Goal: Information Seeking & Learning: Learn about a topic

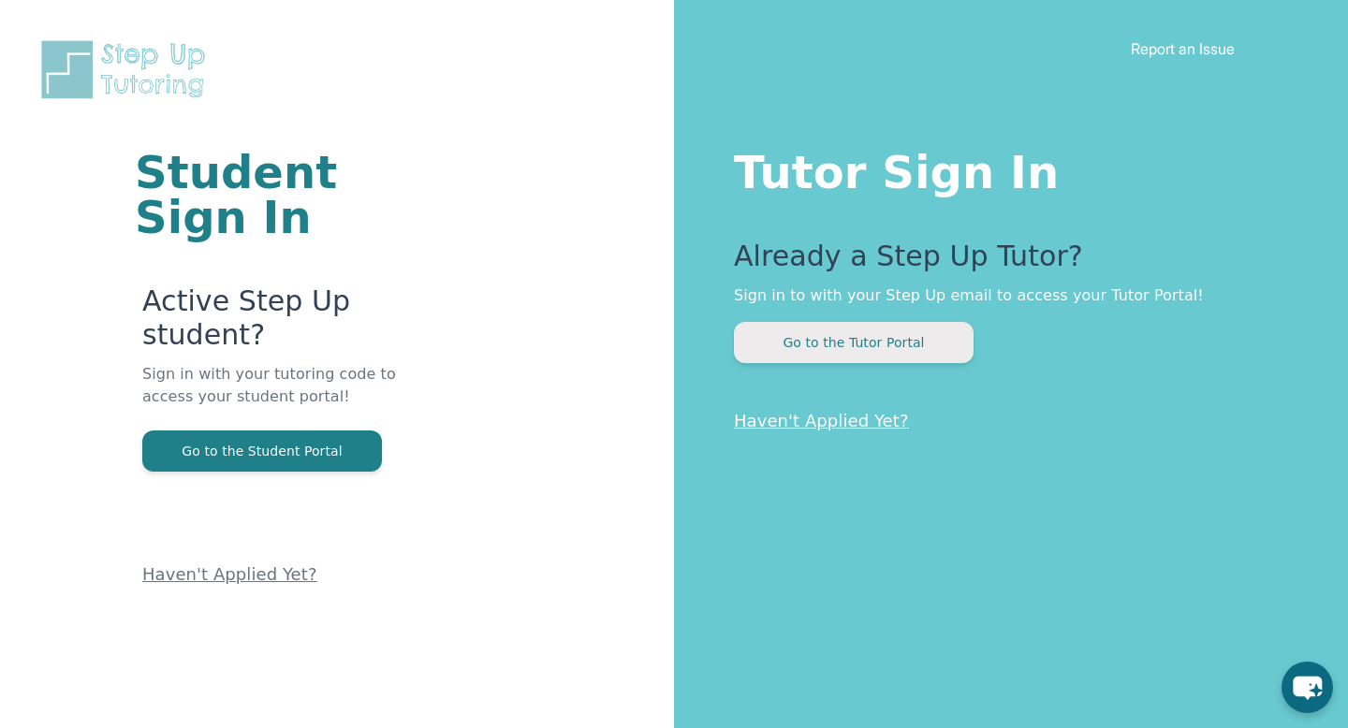
click at [827, 345] on button "Go to the Tutor Portal" at bounding box center [854, 342] width 240 height 41
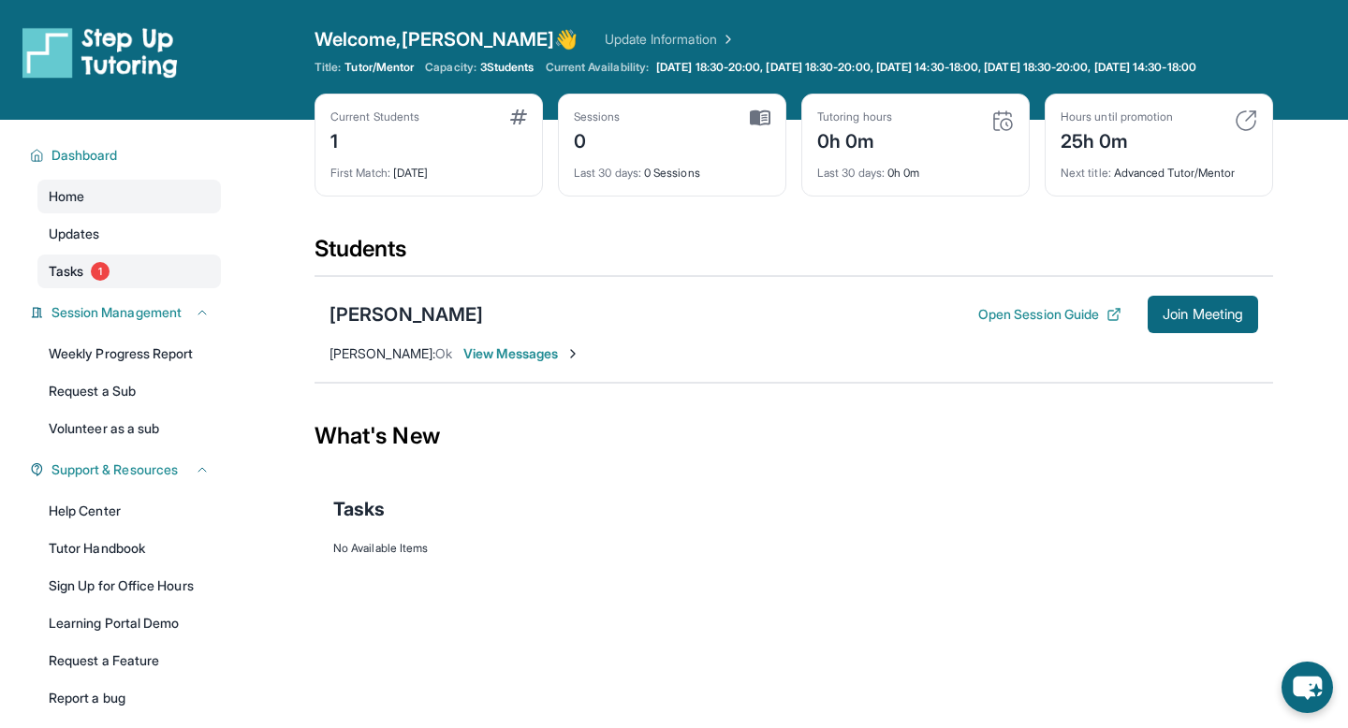
click at [106, 280] on span "1" at bounding box center [100, 271] width 19 height 19
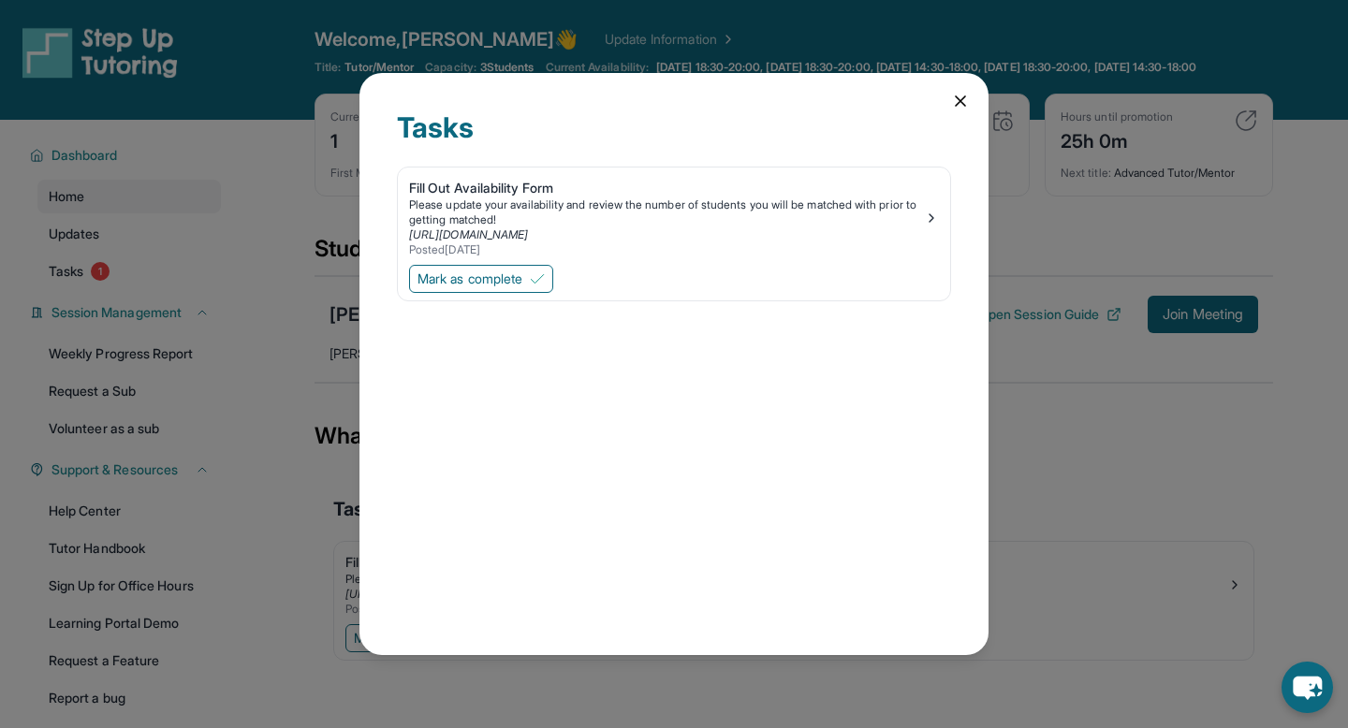
click at [957, 90] on div "Tasks Fill Out Availability Form Please update your availability and review the…" at bounding box center [674, 364] width 629 height 582
click at [959, 102] on icon at bounding box center [960, 100] width 9 height 9
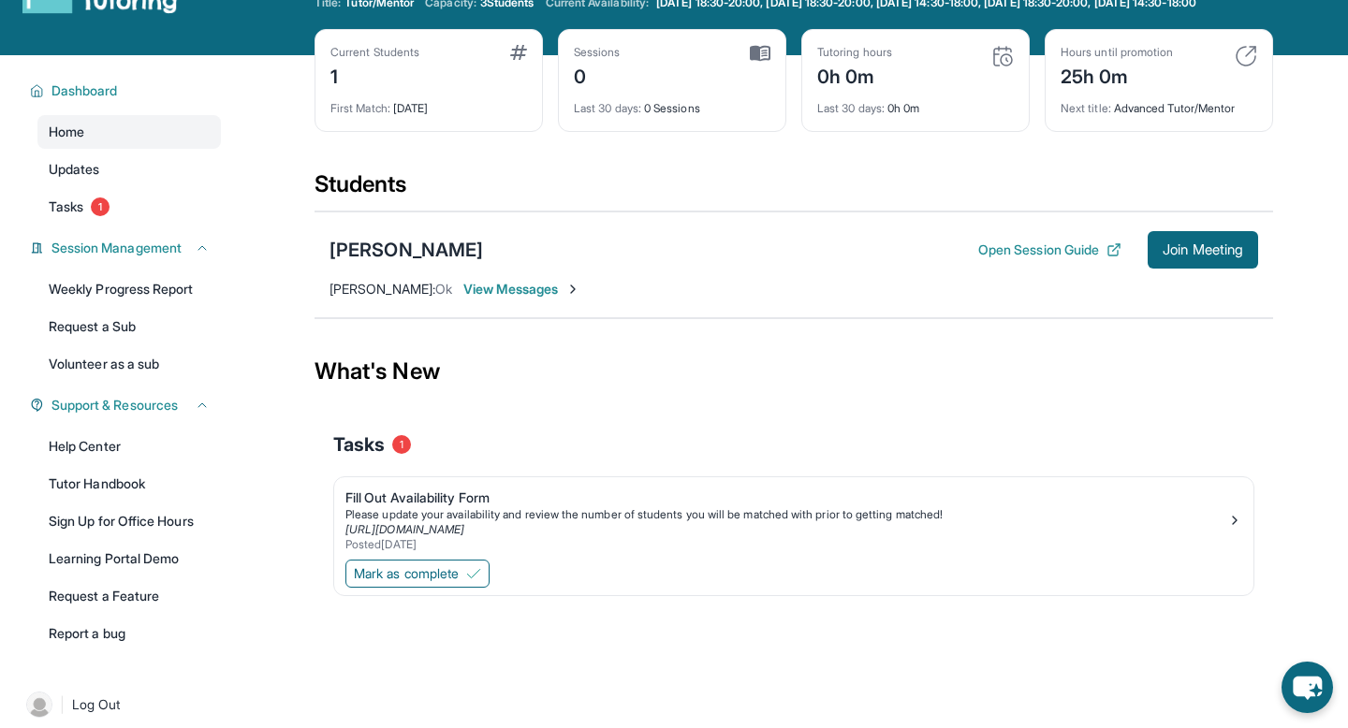
scroll to position [93, 0]
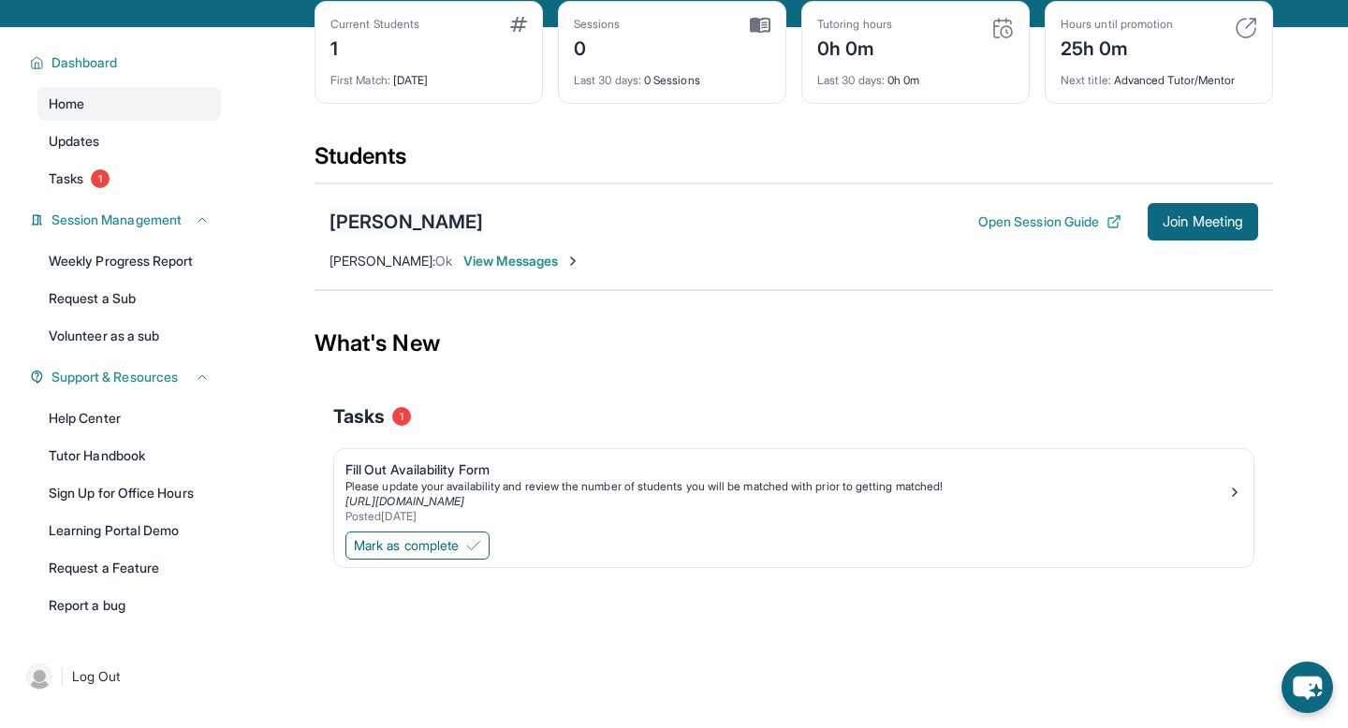
click at [420, 227] on div "[PERSON_NAME]" at bounding box center [407, 222] width 154 height 26
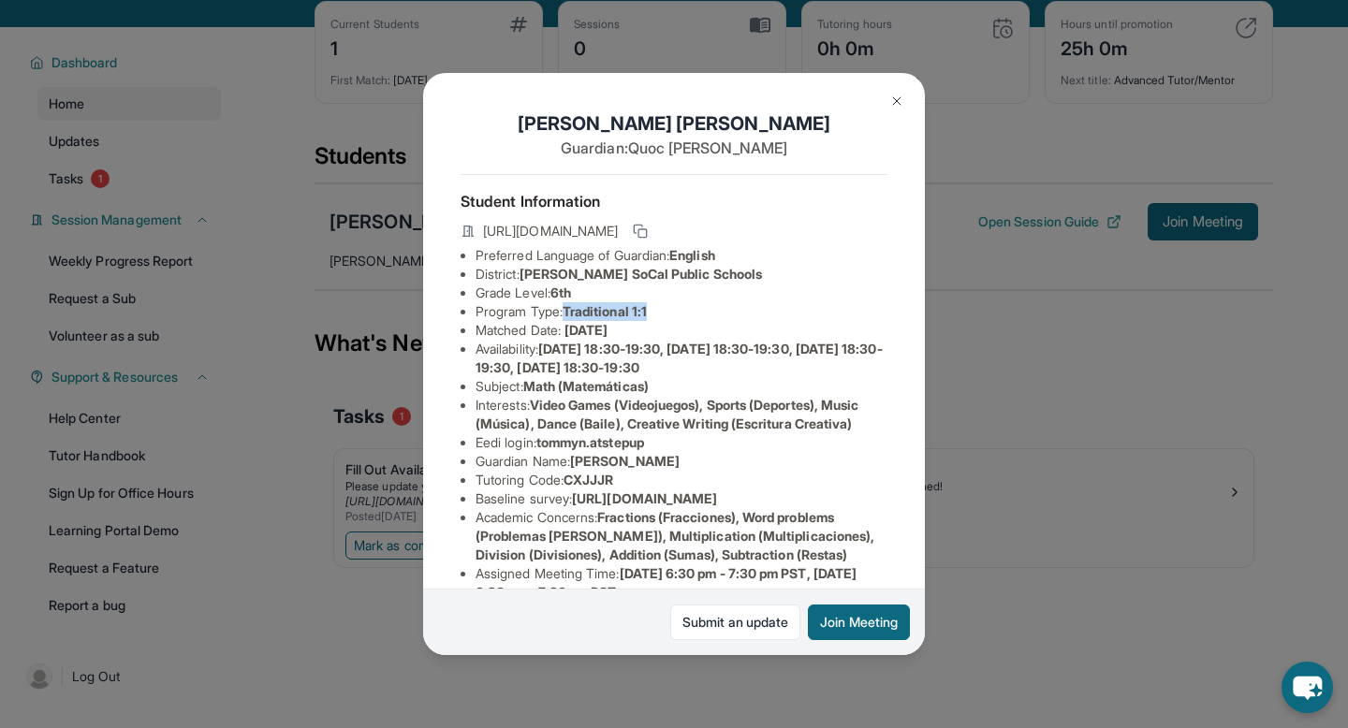
drag, startPoint x: 571, startPoint y: 316, endPoint x: 677, endPoint y: 315, distance: 105.8
click at [677, 315] on li "Program Type: Traditional 1:1" at bounding box center [682, 311] width 412 height 19
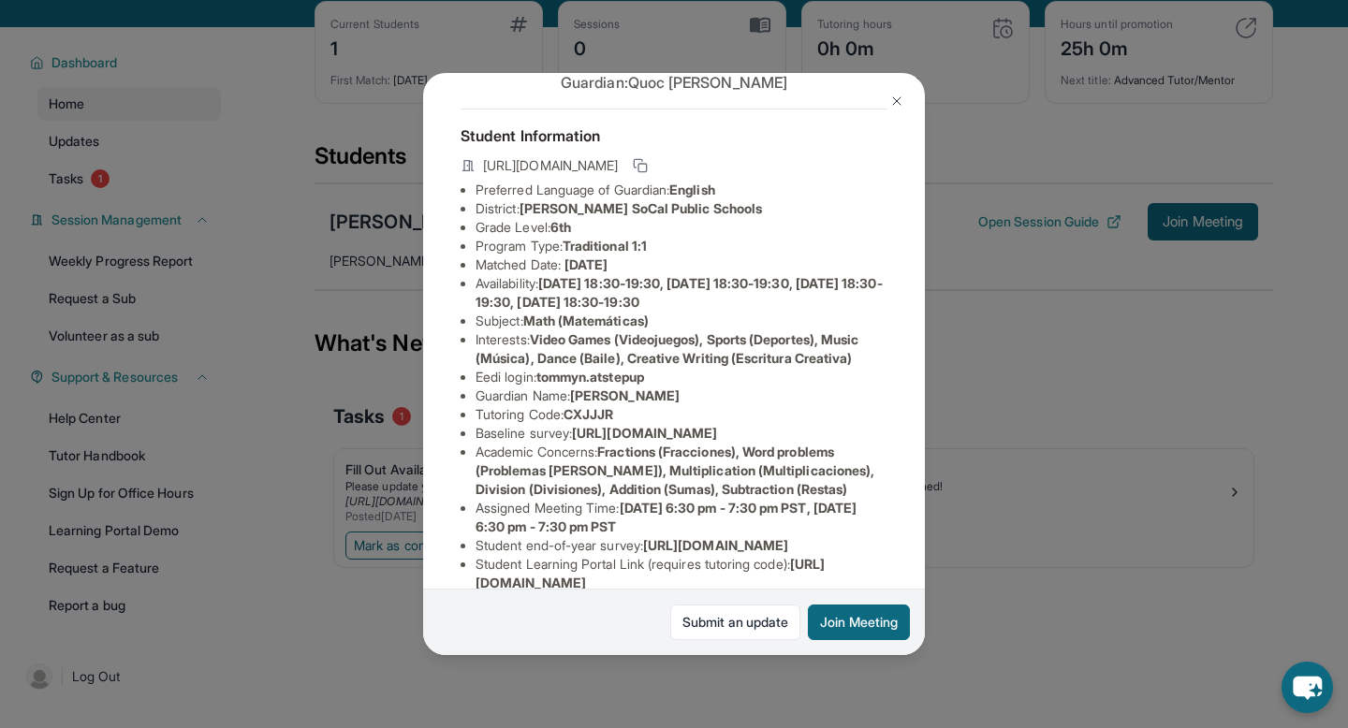
scroll to position [71, 0]
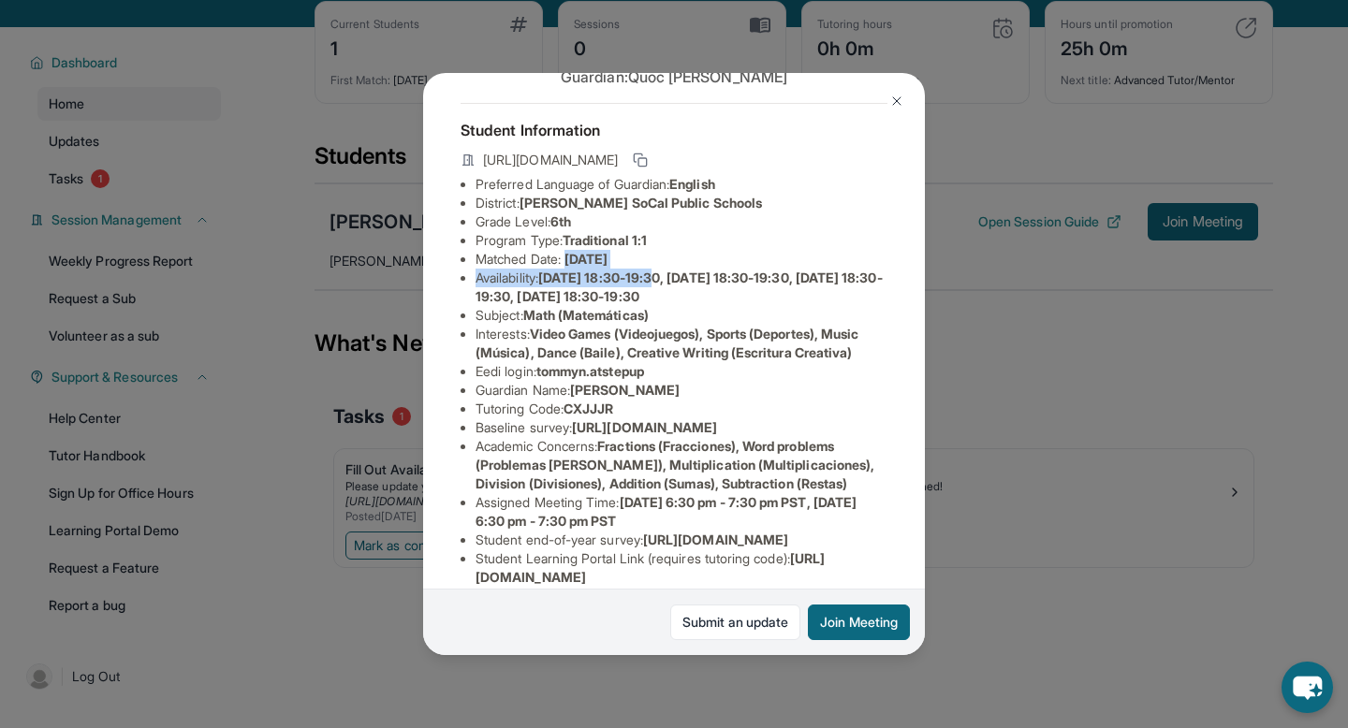
drag, startPoint x: 569, startPoint y: 260, endPoint x: 674, endPoint y: 277, distance: 106.2
click at [674, 277] on ul "Preferred Language of Guardian: English District: KIPP SoCal Public Schools Gra…" at bounding box center [674, 409] width 427 height 468
click at [674, 277] on span "[DATE] 18:30-19:30, [DATE] 18:30-19:30, [DATE] 18:30-19:30, [DATE] 18:30-19:30" at bounding box center [679, 287] width 407 height 35
drag, startPoint x: 607, startPoint y: 282, endPoint x: 672, endPoint y: 282, distance: 65.5
click at [672, 282] on span "[DATE] 18:30-19:30, [DATE] 18:30-19:30, [DATE] 18:30-19:30, [DATE] 18:30-19:30" at bounding box center [679, 287] width 407 height 35
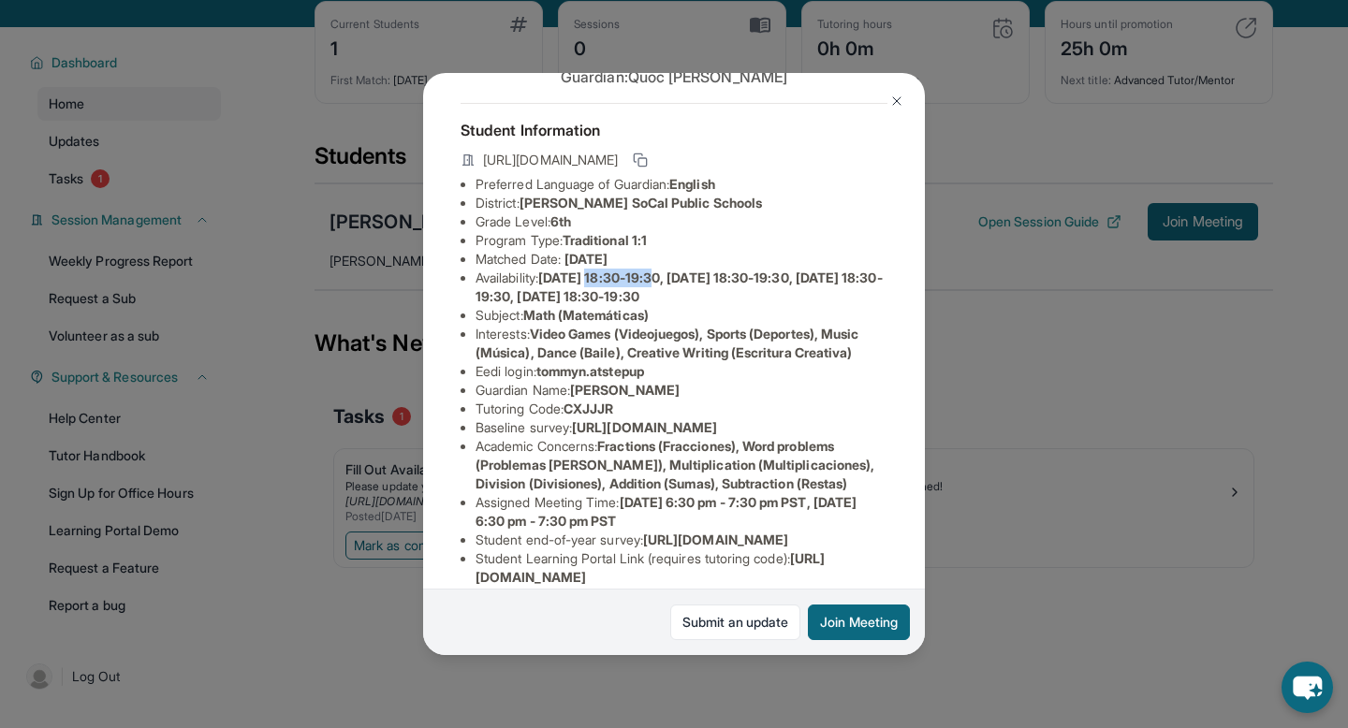
click at [672, 282] on span "[DATE] 18:30-19:30, [DATE] 18:30-19:30, [DATE] 18:30-19:30, [DATE] 18:30-19:30" at bounding box center [679, 287] width 407 height 35
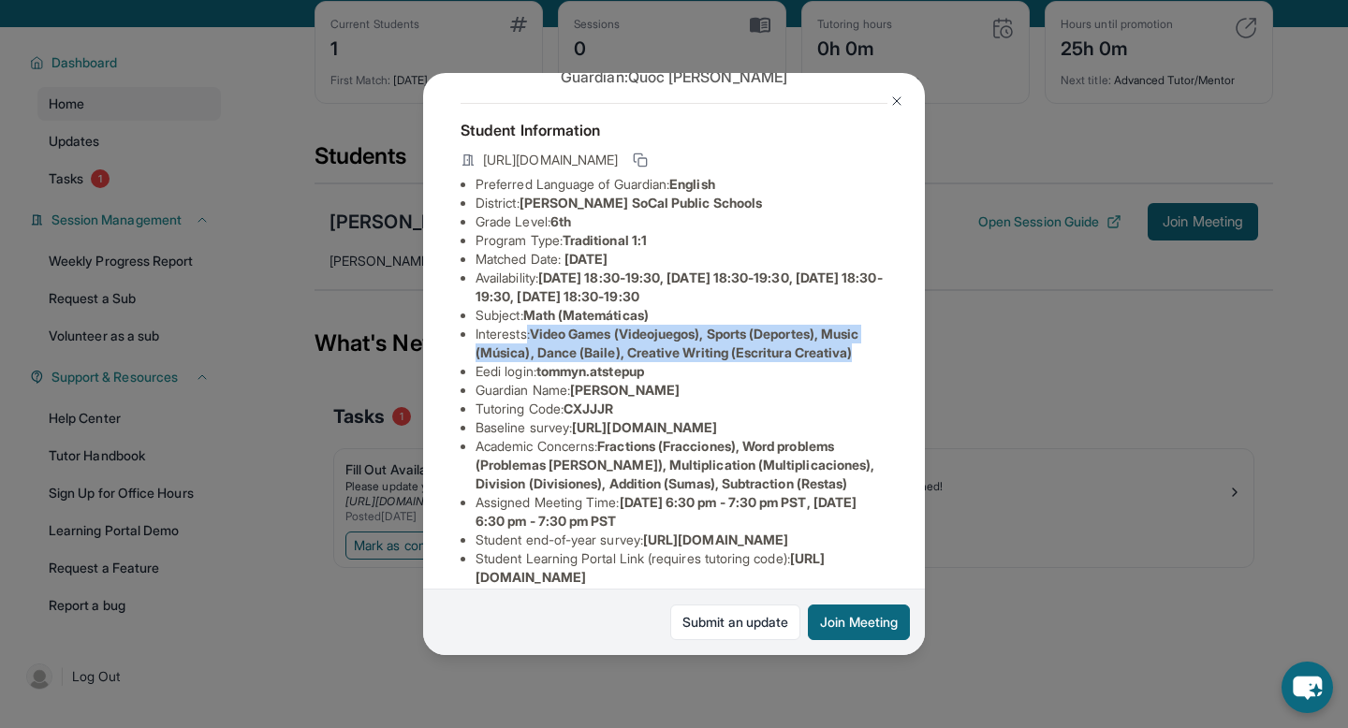
drag, startPoint x: 530, startPoint y: 338, endPoint x: 555, endPoint y: 367, distance: 38.5
click at [555, 362] on li "Interests : Video Games (Videojuegos), Sports (Deportes), Music (Música), Dance…" at bounding box center [682, 343] width 412 height 37
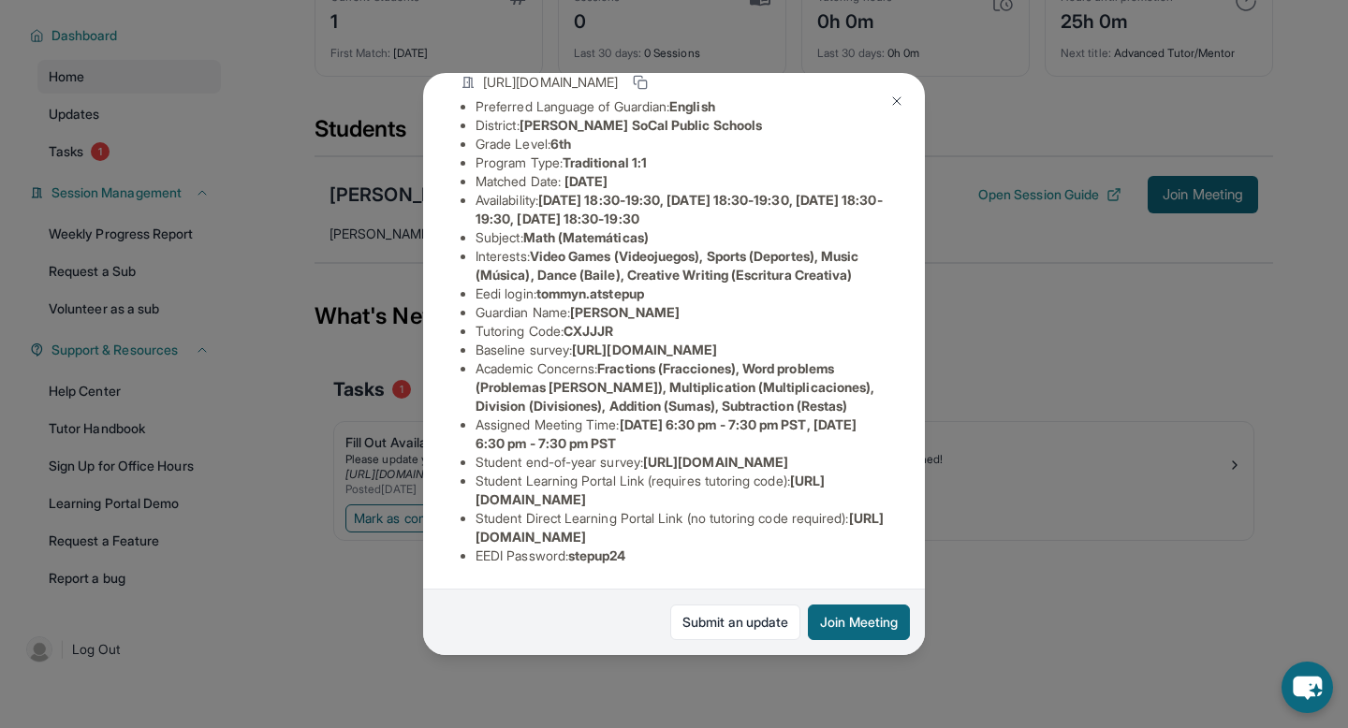
scroll to position [298, 31]
drag, startPoint x: 598, startPoint y: 353, endPoint x: 746, endPoint y: 353, distance: 147.9
click at [746, 416] on li "Assigned Meeting Time : Monday 6:30 pm - 7:30 pm PST, Thursday 6:30 pm - 7:30 p…" at bounding box center [682, 434] width 412 height 37
click at [746, 417] on span "[DATE] 6:30 pm - 7:30 pm PST, [DATE] 6:30 pm - 7:30 pm PST" at bounding box center [666, 434] width 381 height 35
click at [971, 382] on div "Tommy Nguyen Guardian: Quoc Nguyen Student Information https://student-portal.s…" at bounding box center [674, 364] width 1348 height 728
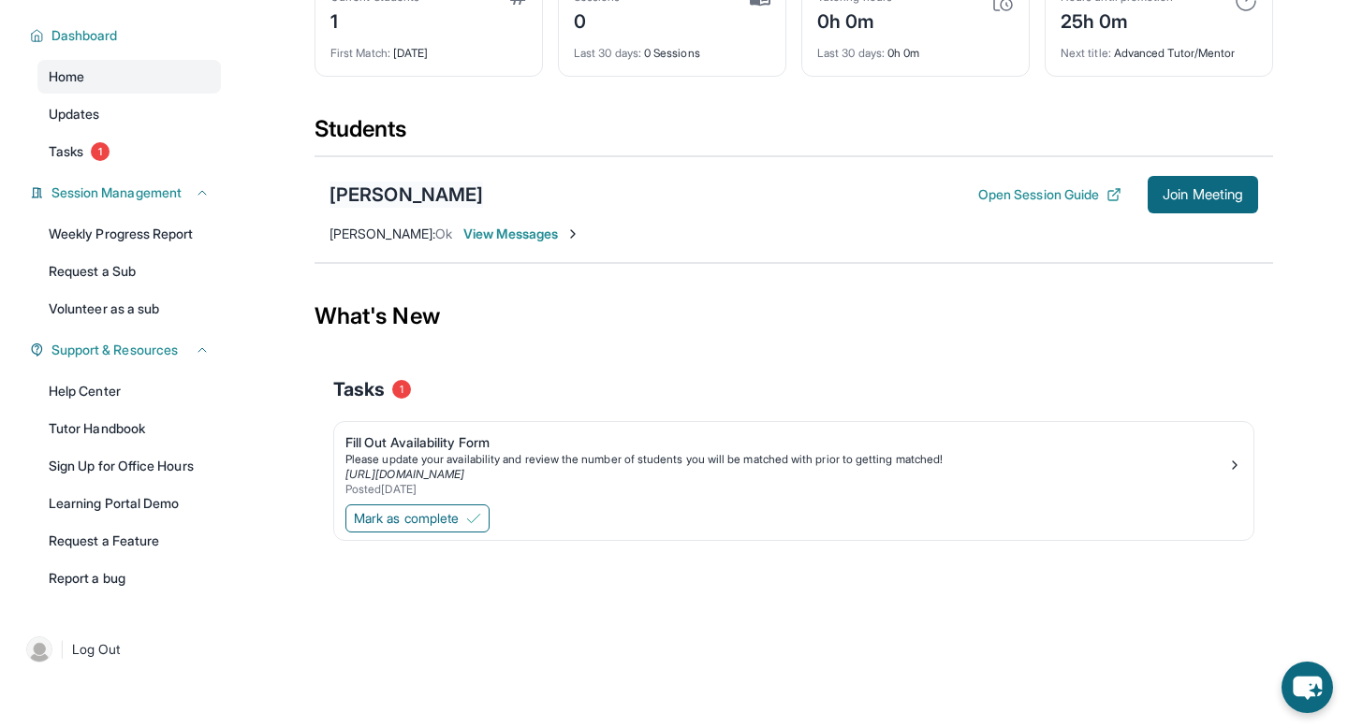
click at [378, 191] on div "[PERSON_NAME]" at bounding box center [407, 195] width 154 height 26
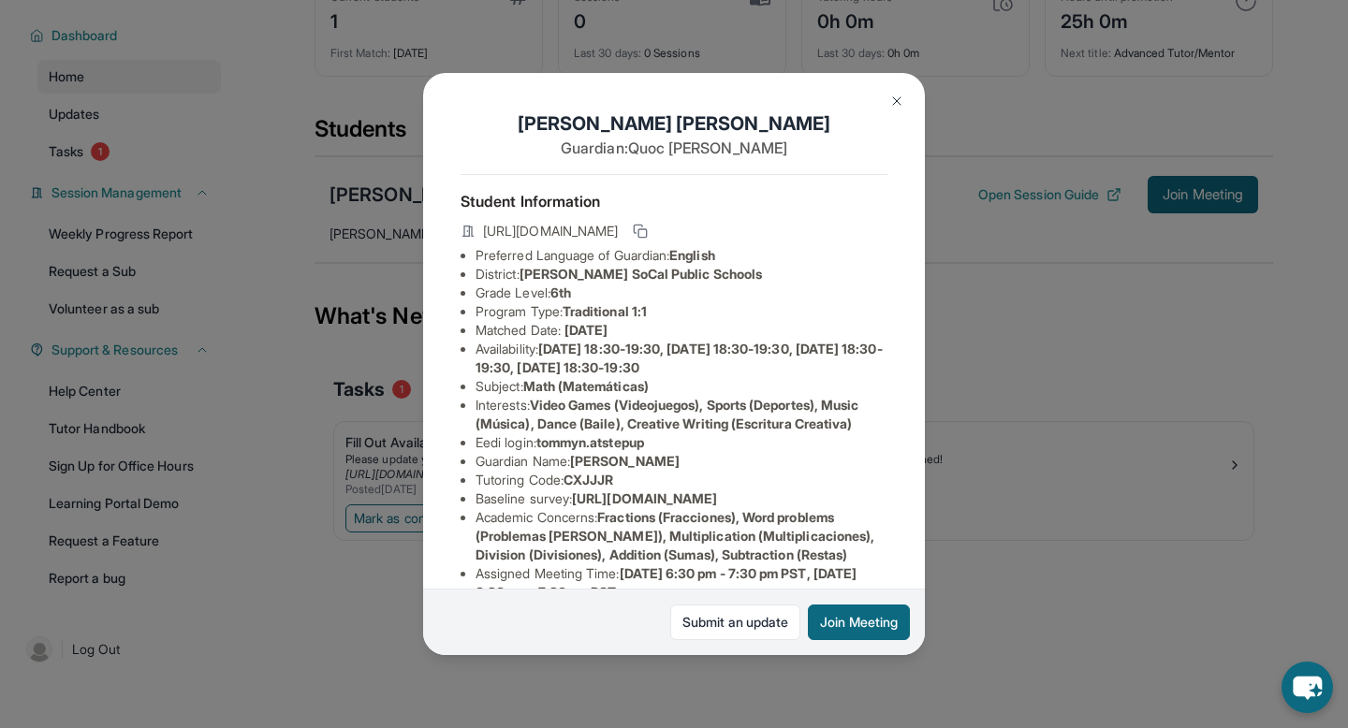
scroll to position [298, 0]
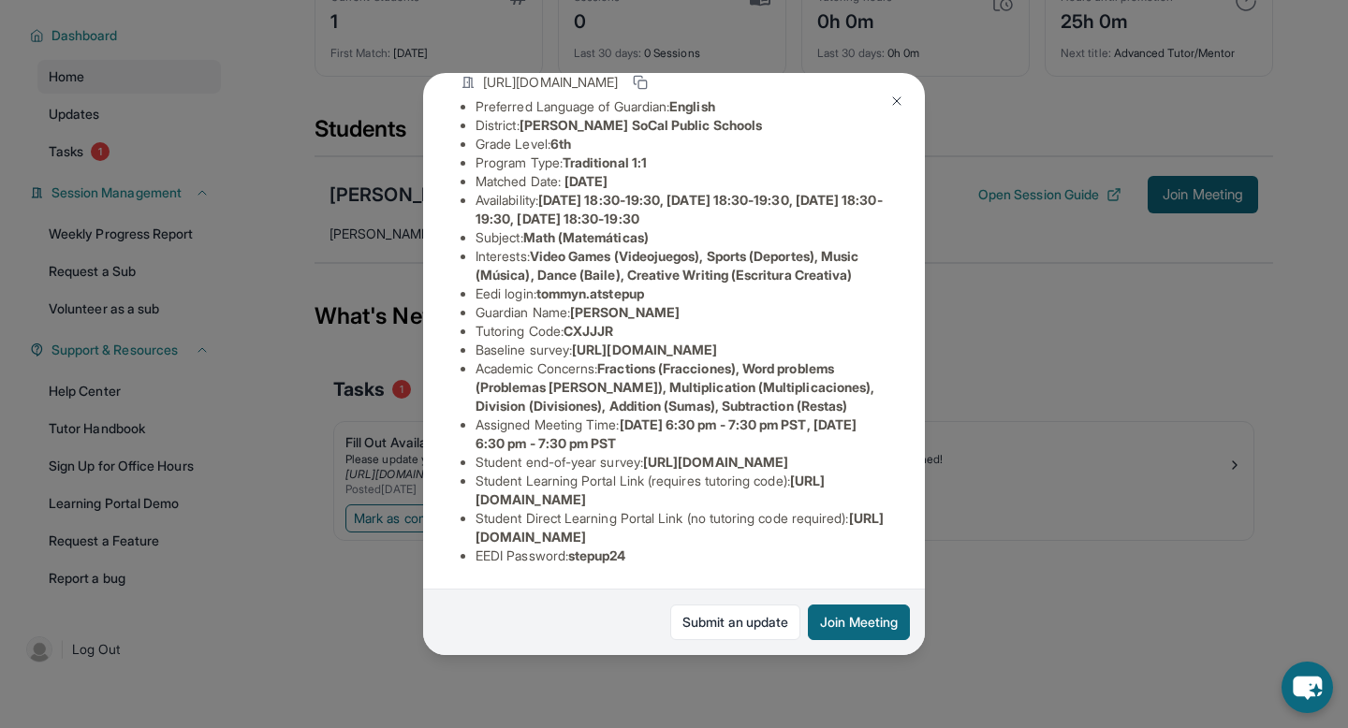
click at [1027, 310] on div "Tommy Nguyen Guardian: Quoc Nguyen Student Information https://student-portal.s…" at bounding box center [674, 364] width 1348 height 728
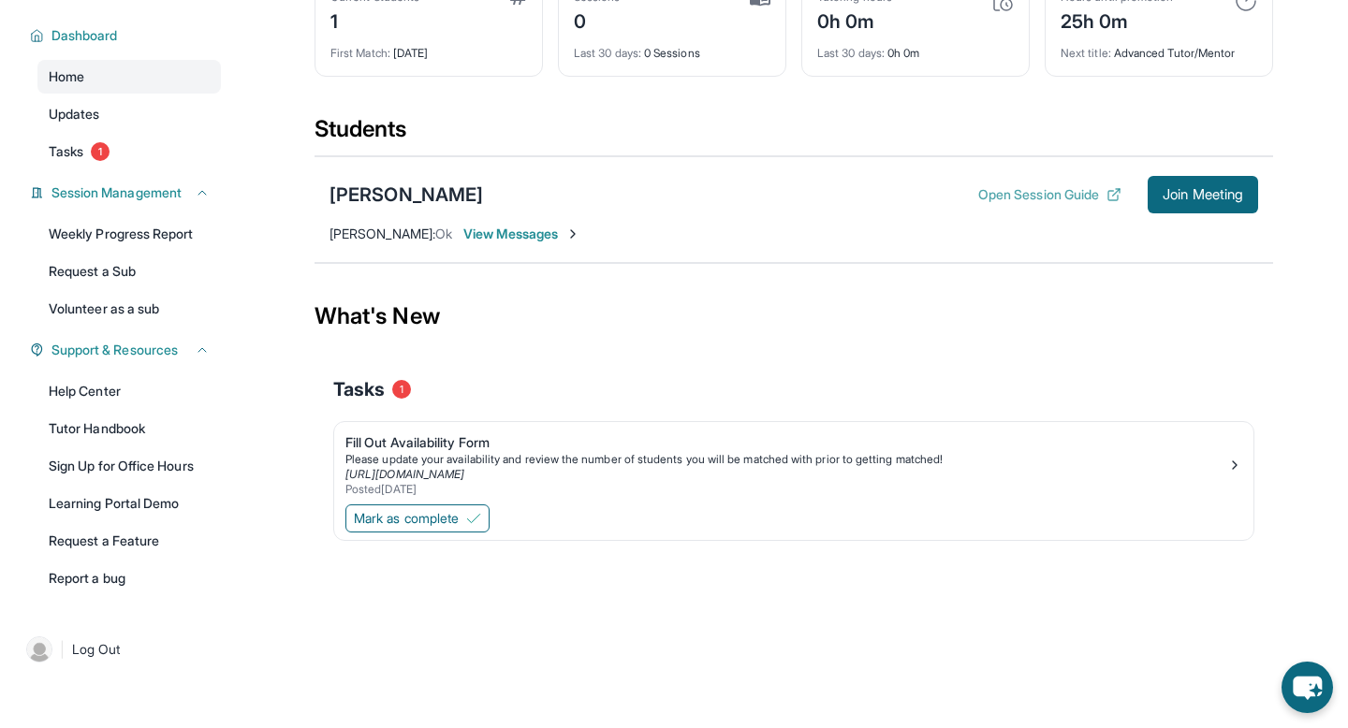
click at [1063, 194] on button "Open Session Guide" at bounding box center [1049, 194] width 143 height 19
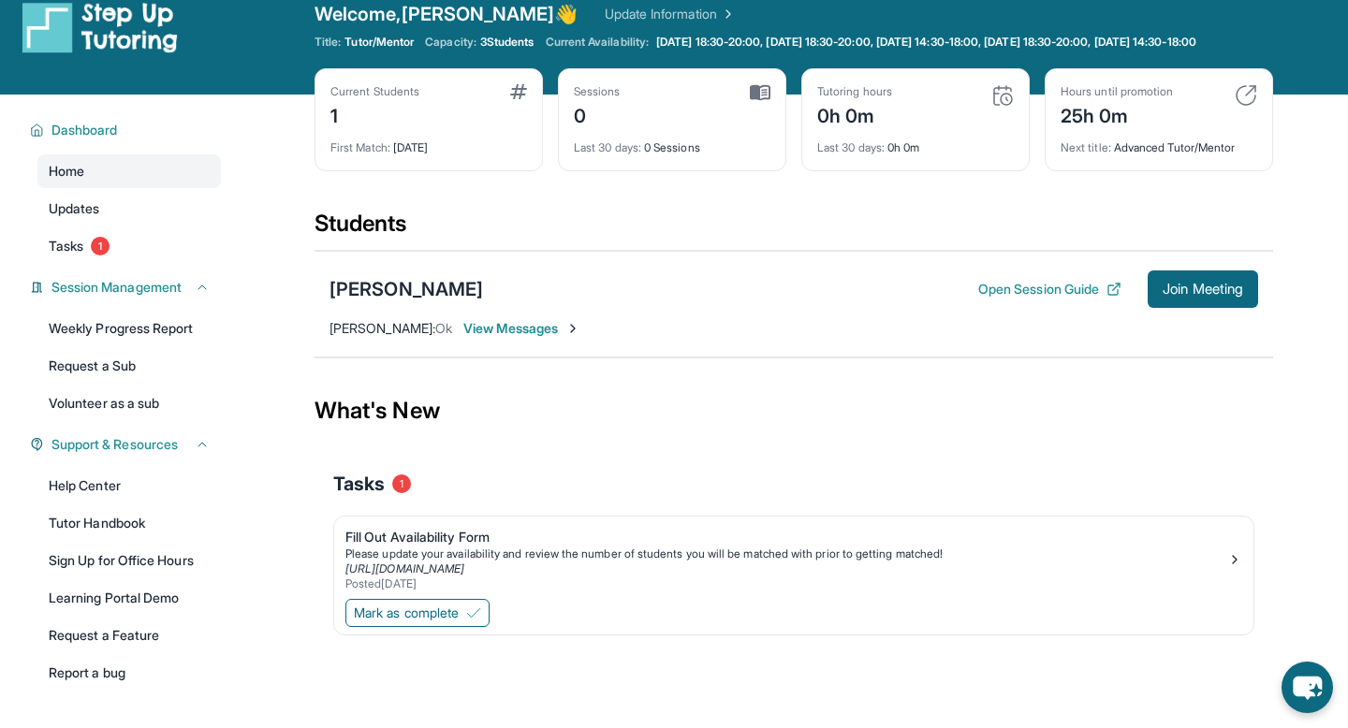
scroll to position [0, 0]
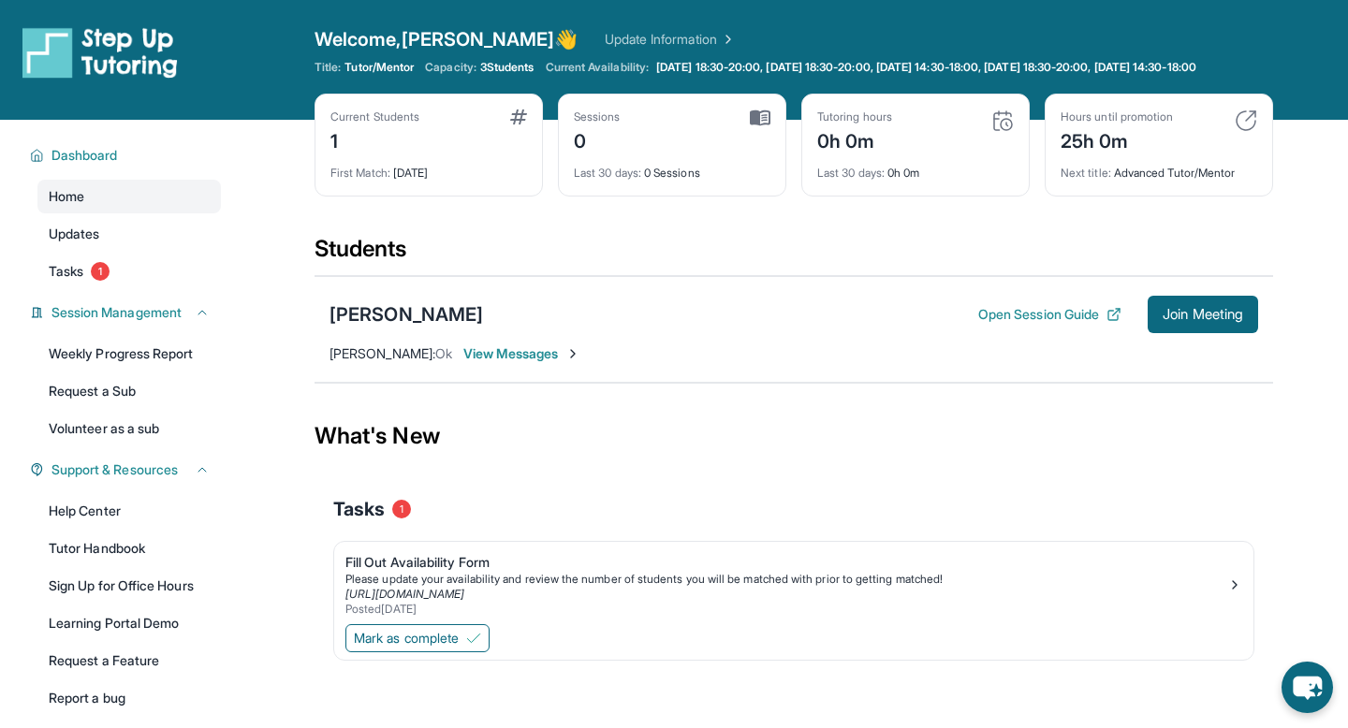
scroll to position [10, 0]
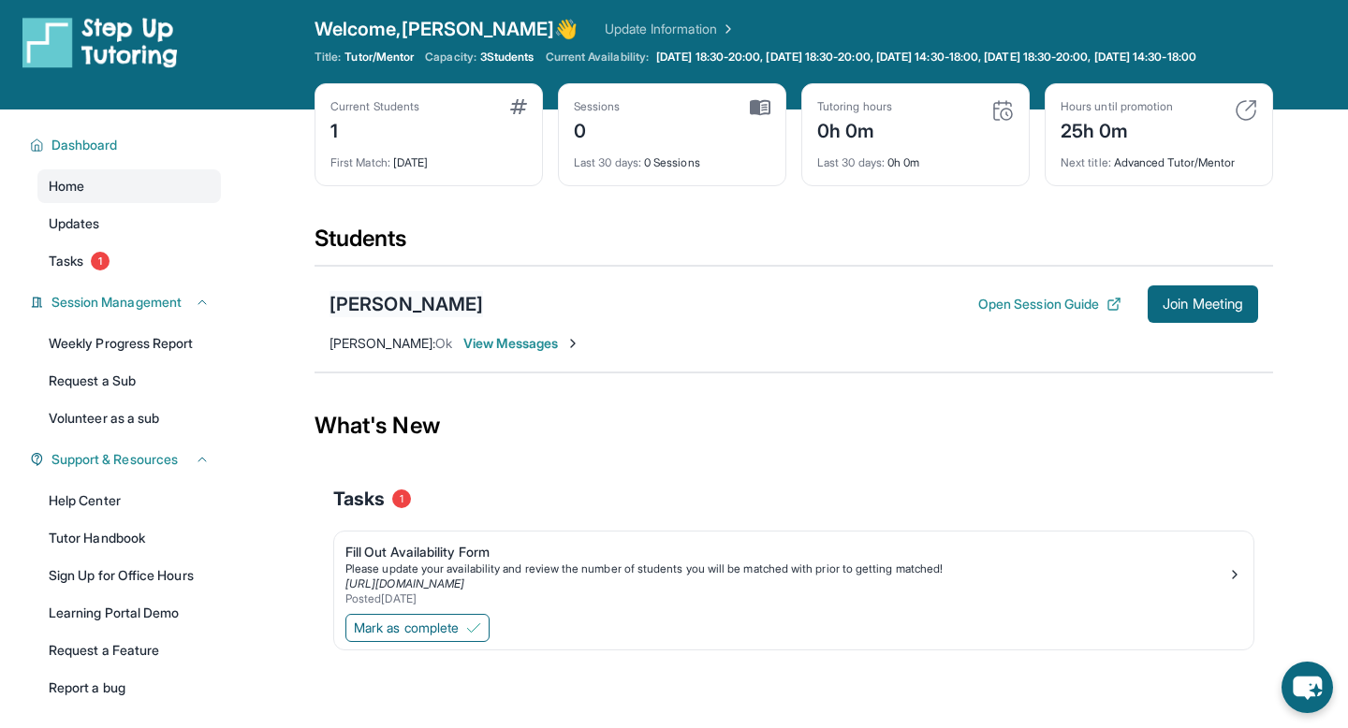
click at [394, 313] on div "[PERSON_NAME]" at bounding box center [407, 304] width 154 height 26
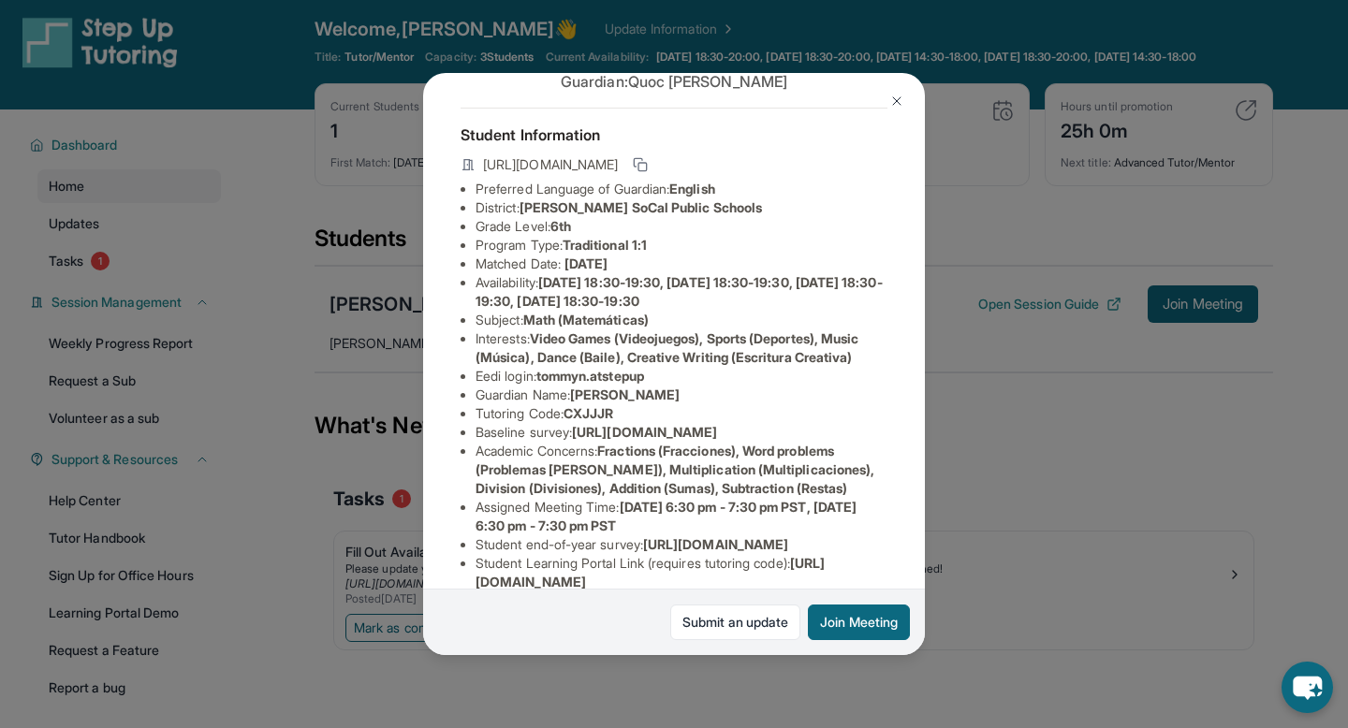
scroll to position [68, 0]
drag, startPoint x: 602, startPoint y: 285, endPoint x: 685, endPoint y: 283, distance: 83.3
click at [685, 283] on span "[DATE] 18:30-19:30, [DATE] 18:30-19:30, [DATE] 18:30-19:30, [DATE] 18:30-19:30" at bounding box center [679, 289] width 407 height 35
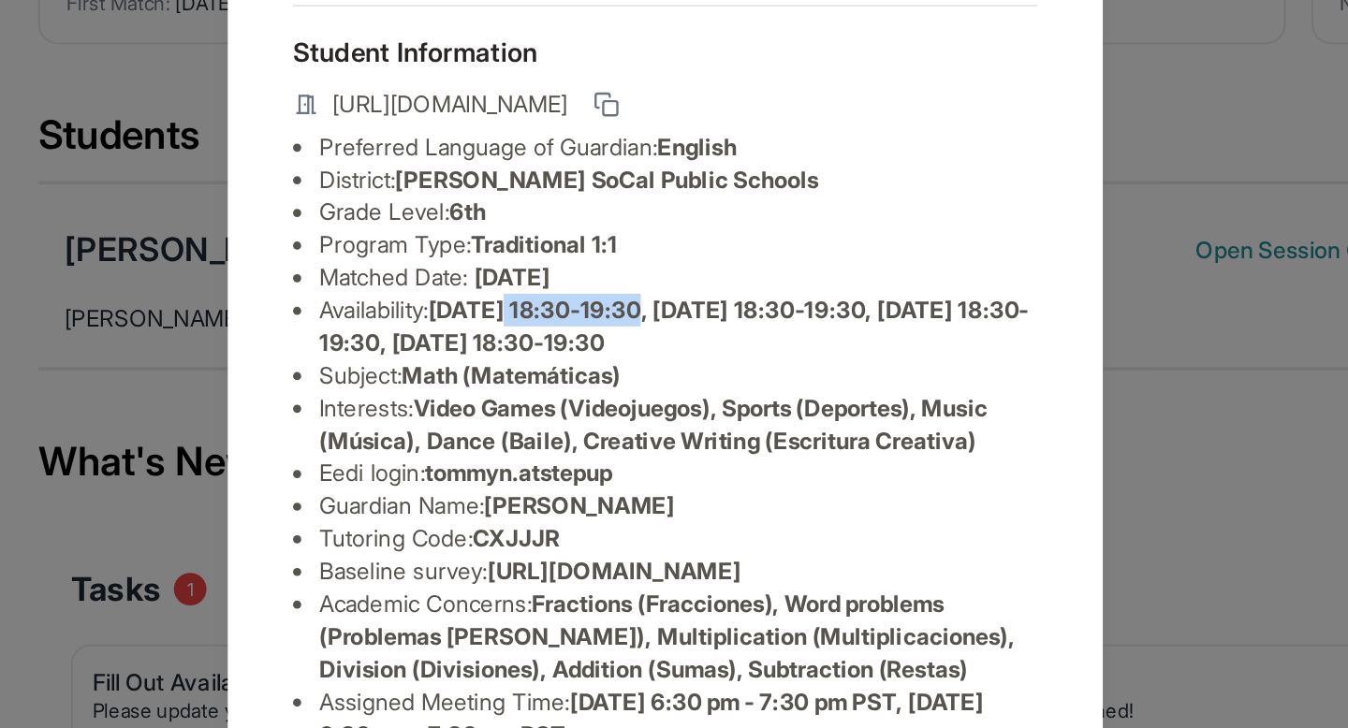
scroll to position [13, 0]
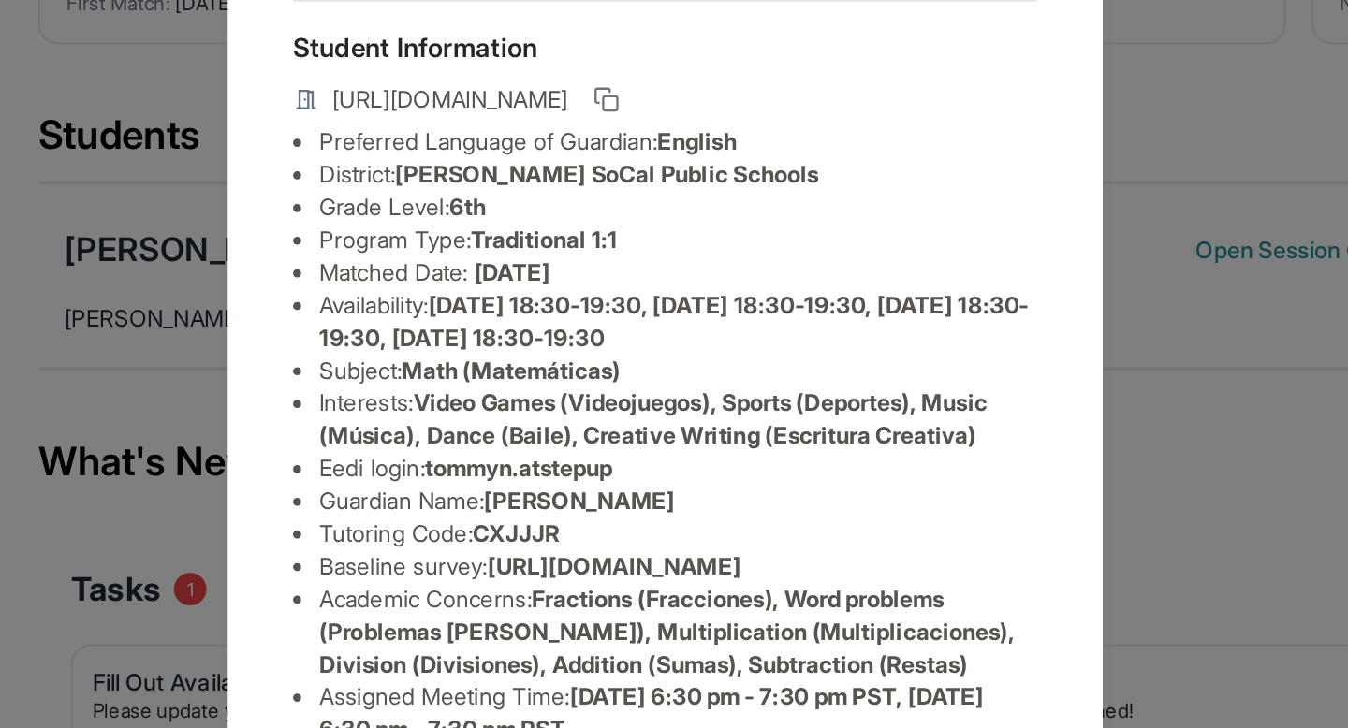
click at [750, 335] on span "[DATE] 18:30-19:30, [DATE] 18:30-19:30, [DATE] 18:30-19:30, [DATE] 18:30-19:30" at bounding box center [679, 345] width 407 height 35
drag, startPoint x: 691, startPoint y: 334, endPoint x: 832, endPoint y: 334, distance: 141.4
click at [832, 334] on li "Availability: [DATE] 18:30-19:30, [DATE] 18:30-19:30, [DATE] 18:30-19:30, [DATE…" at bounding box center [682, 345] width 412 height 37
drag, startPoint x: 738, startPoint y: 341, endPoint x: 832, endPoint y: 339, distance: 94.6
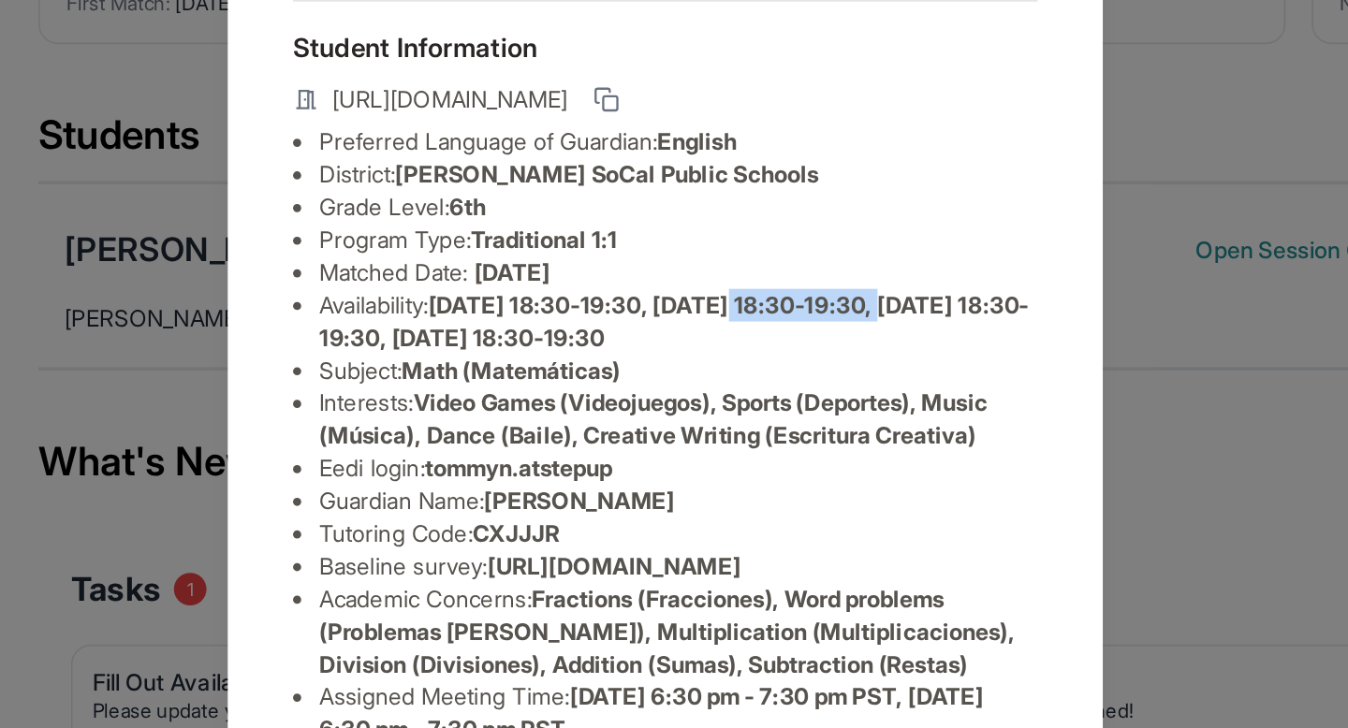
click at [832, 339] on li "Availability: [DATE] 18:30-19:30, [DATE] 18:30-19:30, [DATE] 18:30-19:30, [DATE…" at bounding box center [682, 345] width 412 height 37
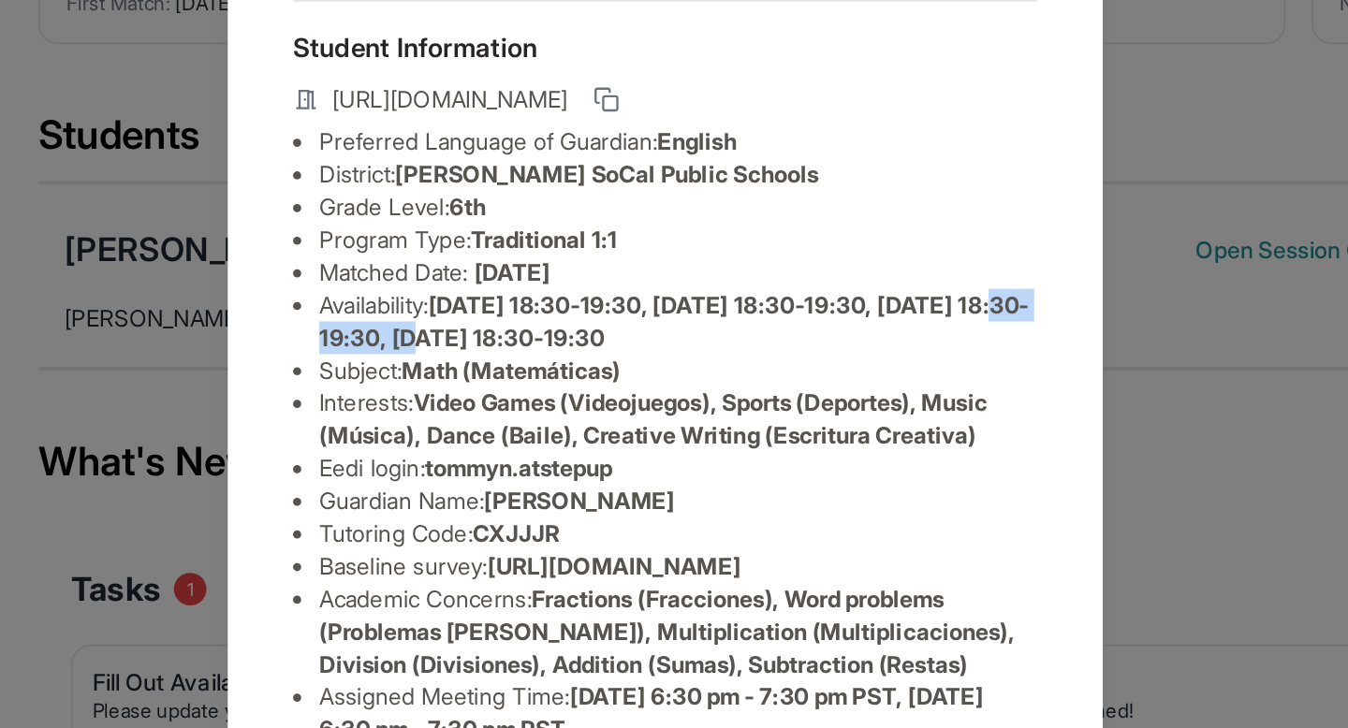
drag, startPoint x: 550, startPoint y: 355, endPoint x: 635, endPoint y: 357, distance: 85.2
click at [635, 357] on span "[DATE] 18:30-19:30, [DATE] 18:30-19:30, [DATE] 18:30-19:30, [DATE] 18:30-19:30" at bounding box center [679, 345] width 407 height 35
drag, startPoint x: 635, startPoint y: 357, endPoint x: 560, endPoint y: 357, distance: 74.9
click at [560, 357] on span "[DATE] 18:30-19:30, [DATE] 18:30-19:30, [DATE] 18:30-19:30, [DATE] 18:30-19:30" at bounding box center [679, 345] width 407 height 35
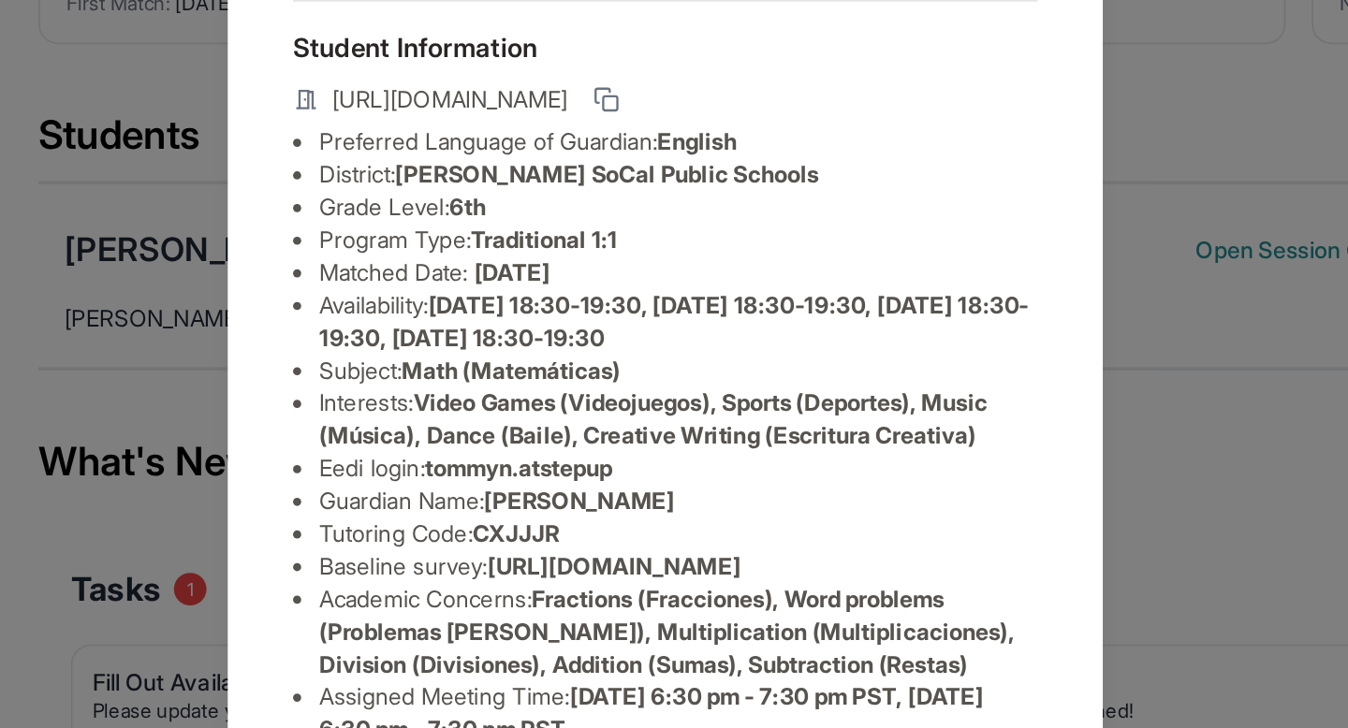
click at [723, 354] on span "[DATE] 18:30-19:30, [DATE] 18:30-19:30, [DATE] 18:30-19:30, [DATE] 18:30-19:30" at bounding box center [679, 345] width 407 height 35
drag, startPoint x: 687, startPoint y: 336, endPoint x: 863, endPoint y: 337, distance: 176.0
click at [863, 337] on li "Availability: [DATE] 18:30-19:30, [DATE] 18:30-19:30, [DATE] 18:30-19:30, [DATE…" at bounding box center [682, 345] width 412 height 37
